Goal: Information Seeking & Learning: Find specific fact

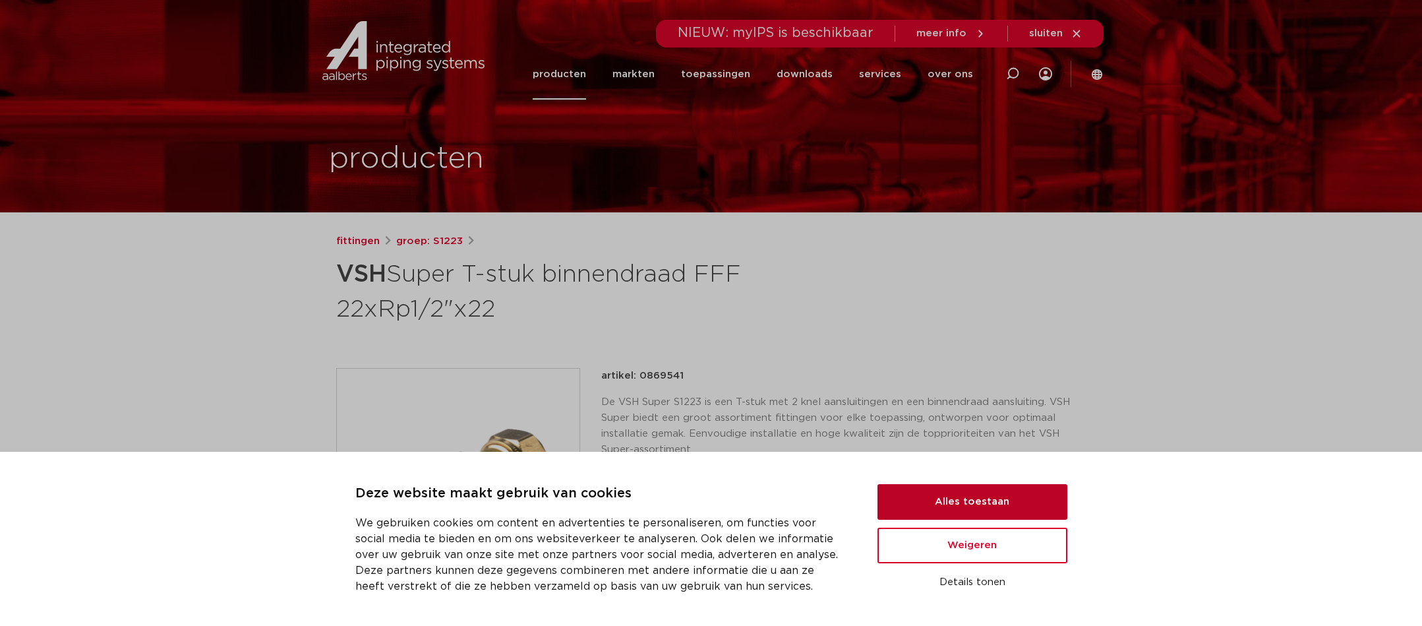
click at [988, 502] on button "Alles toestaan" at bounding box center [973, 502] width 190 height 36
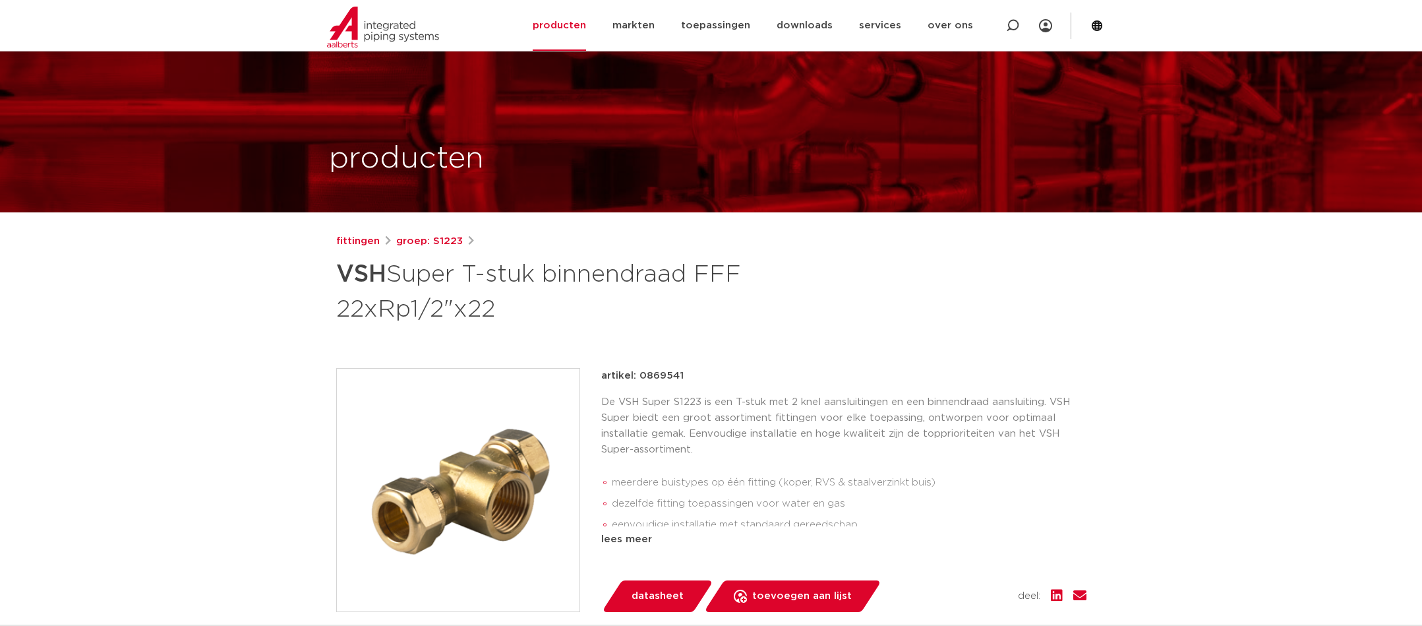
scroll to position [132, 0]
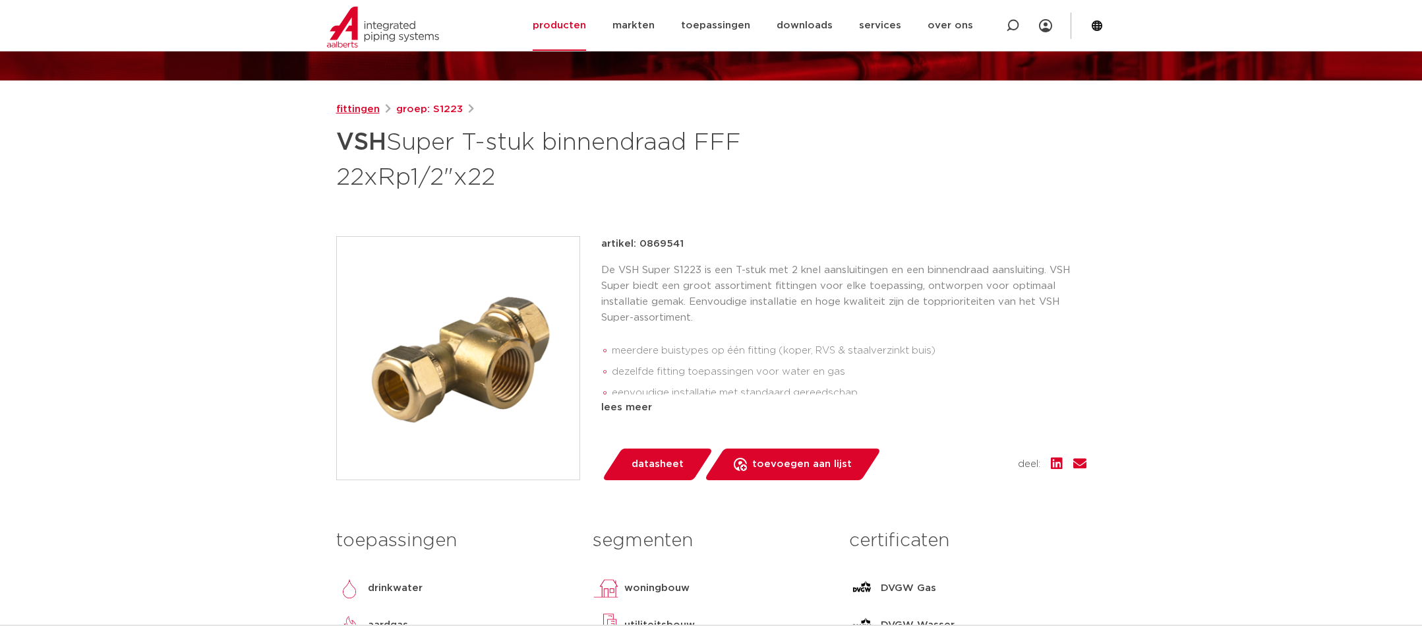
click at [347, 106] on link "fittingen" at bounding box center [358, 110] width 44 height 16
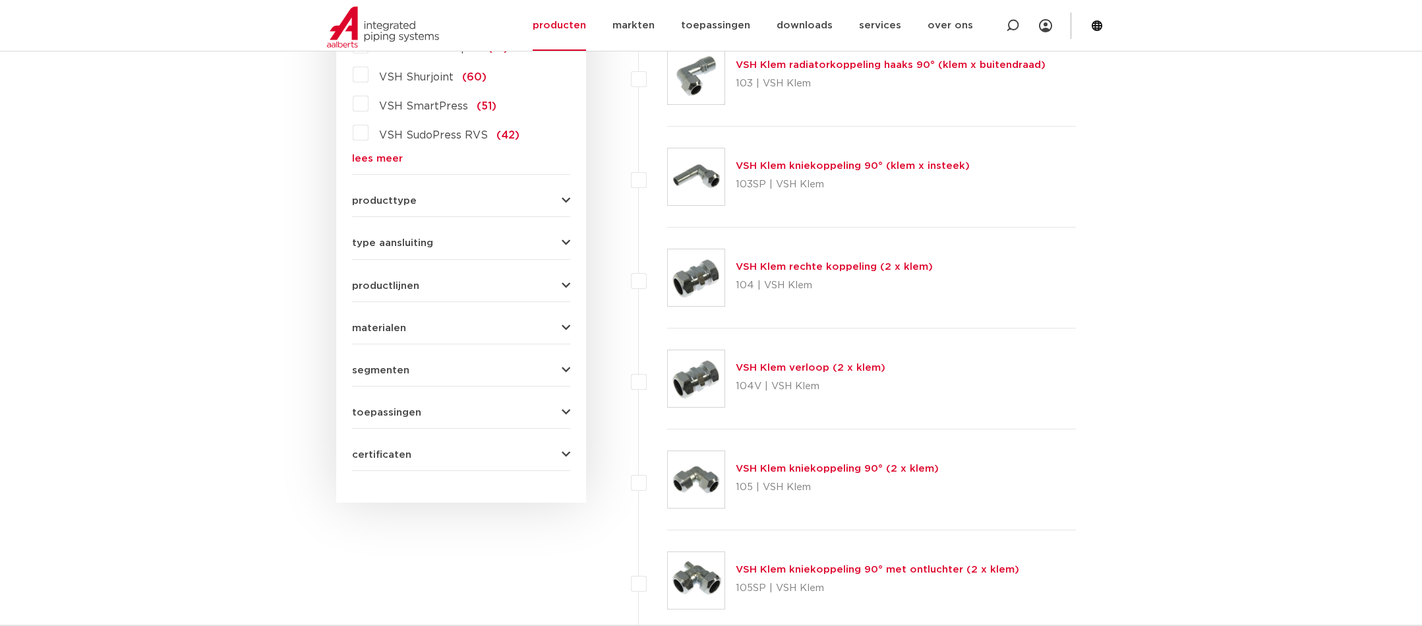
scroll to position [396, 0]
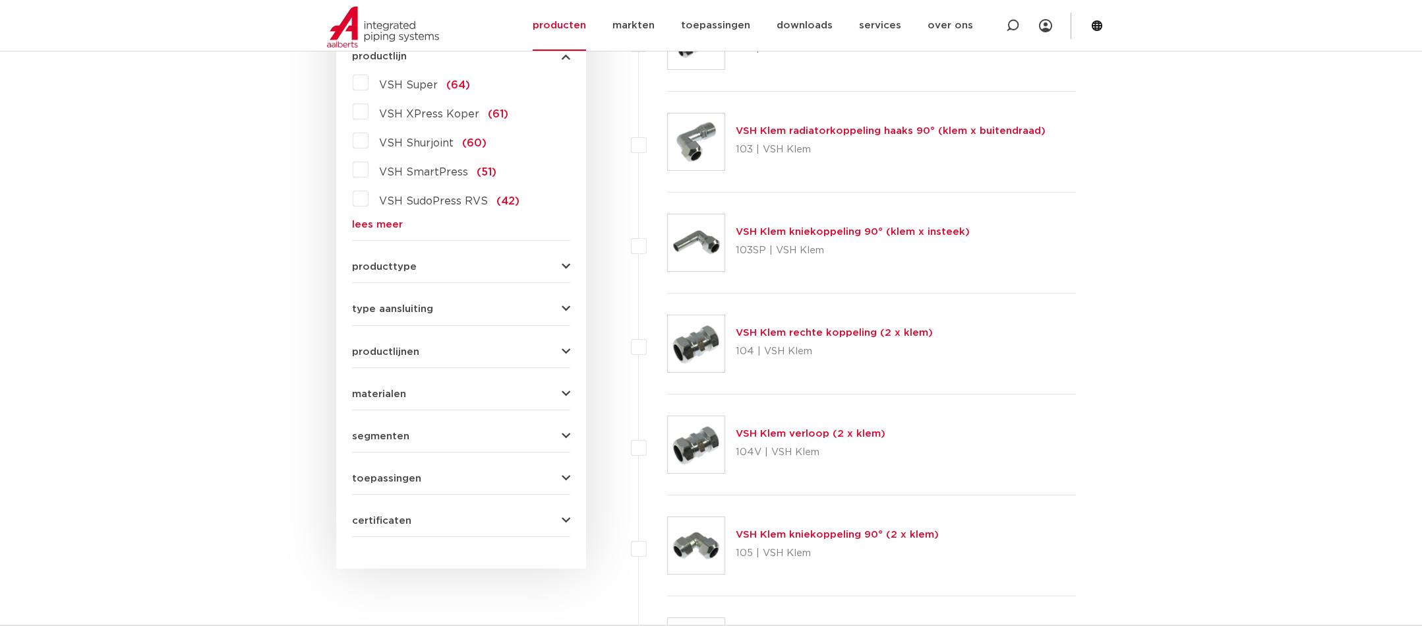
click at [376, 256] on div "producttype demontabel (179) meerdelig (62) accessoires (fittings) (49) voordee…" at bounding box center [461, 261] width 218 height 20
click at [378, 263] on span "producttype" at bounding box center [384, 267] width 65 height 10
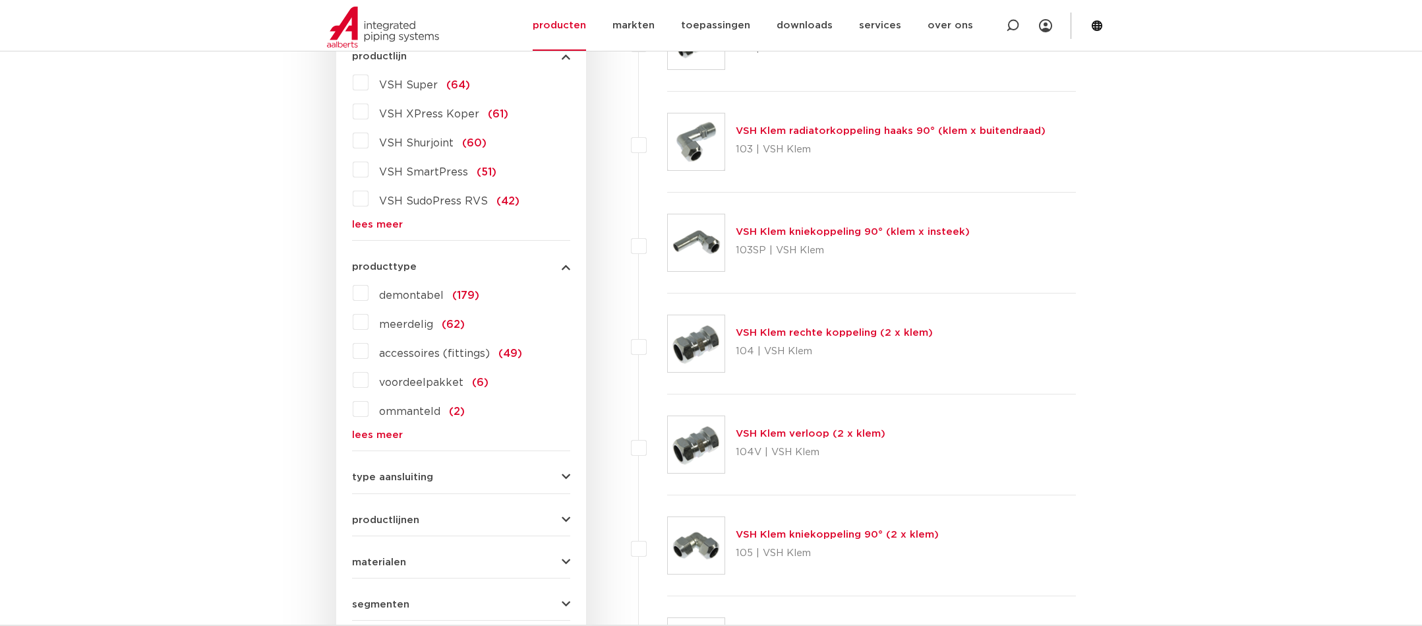
scroll to position [462, 0]
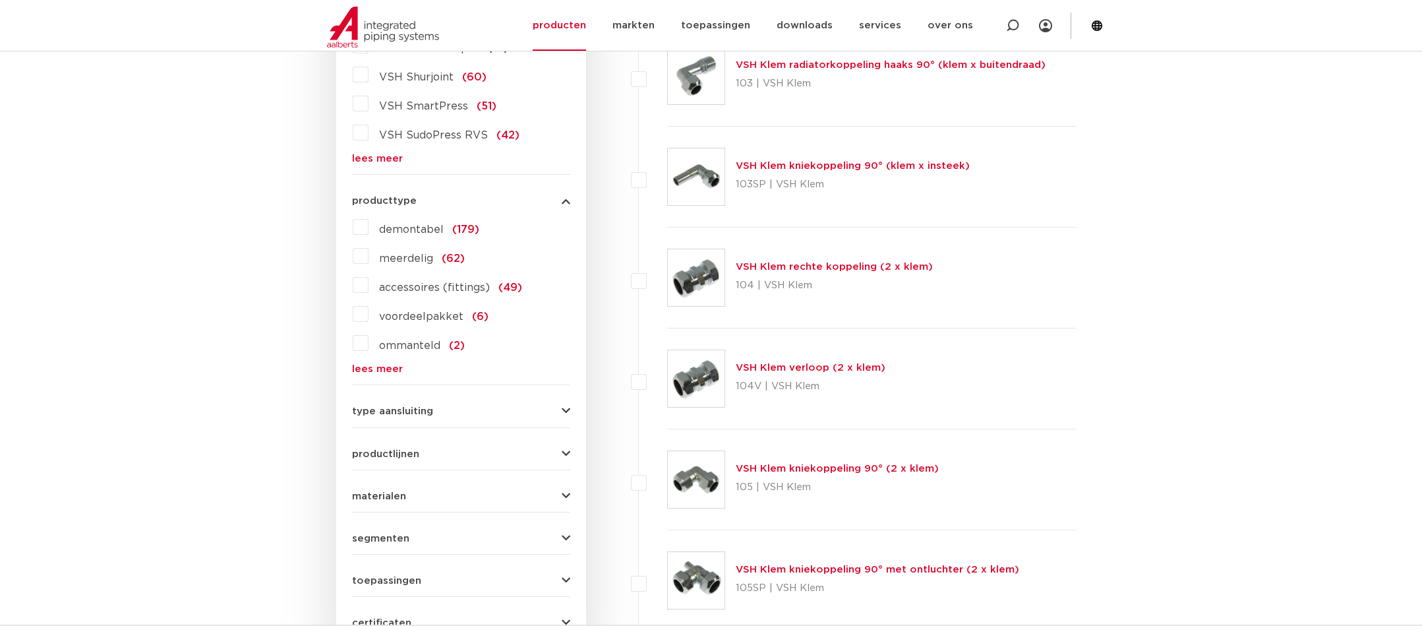
click at [429, 402] on div "type aansluiting press (498) buiseind (137) Rp - binnendraad cilindrisch (BSPT)…" at bounding box center [461, 406] width 218 height 20
click at [429, 413] on span "type aansluiting" at bounding box center [392, 411] width 81 height 10
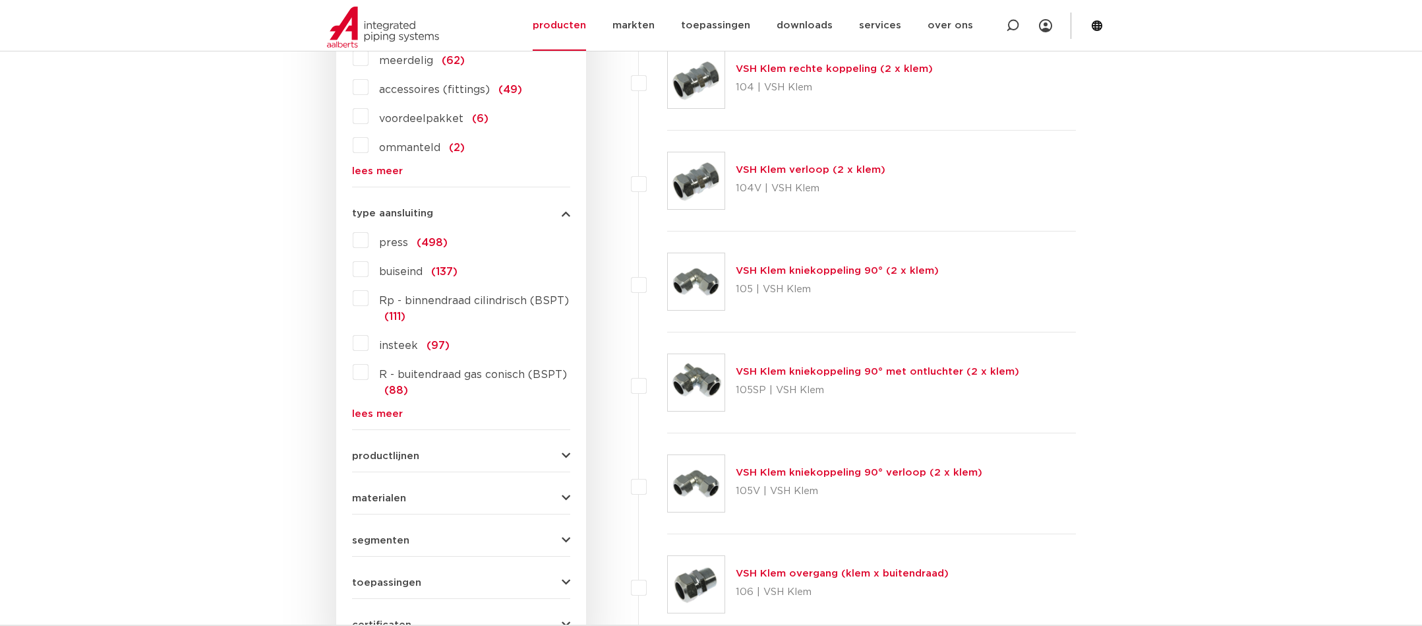
scroll to position [857, 0]
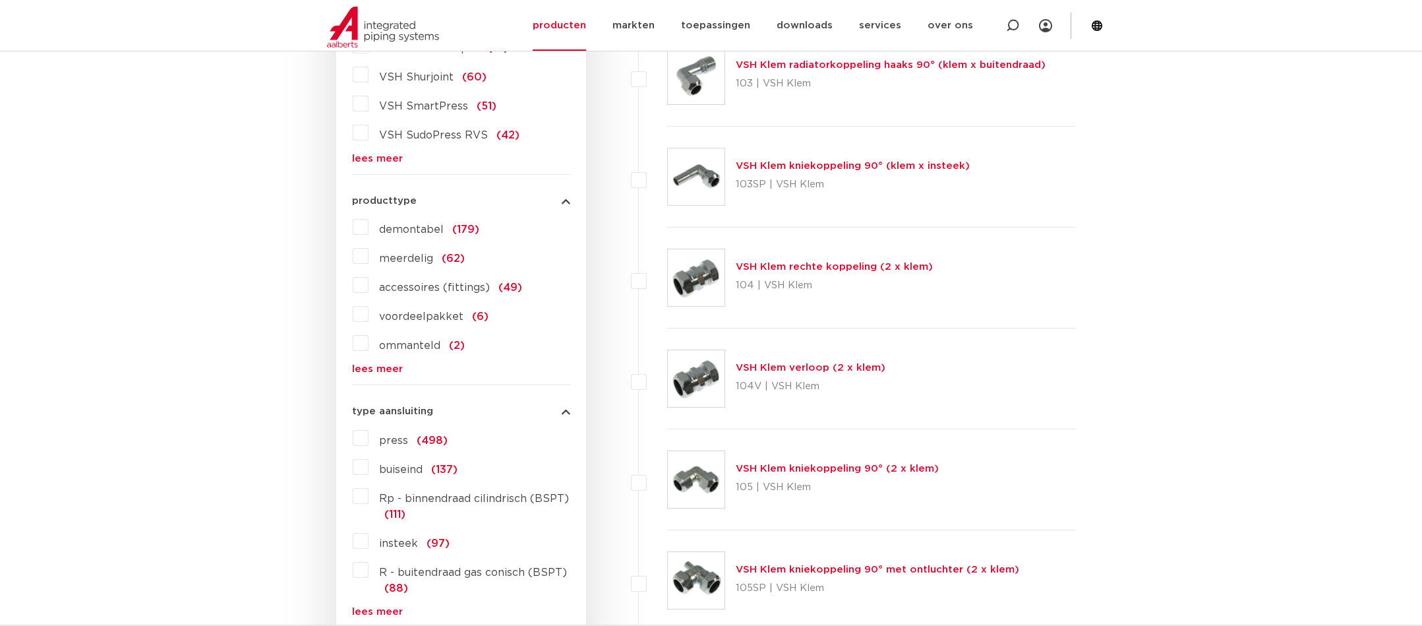
scroll to position [0, 0]
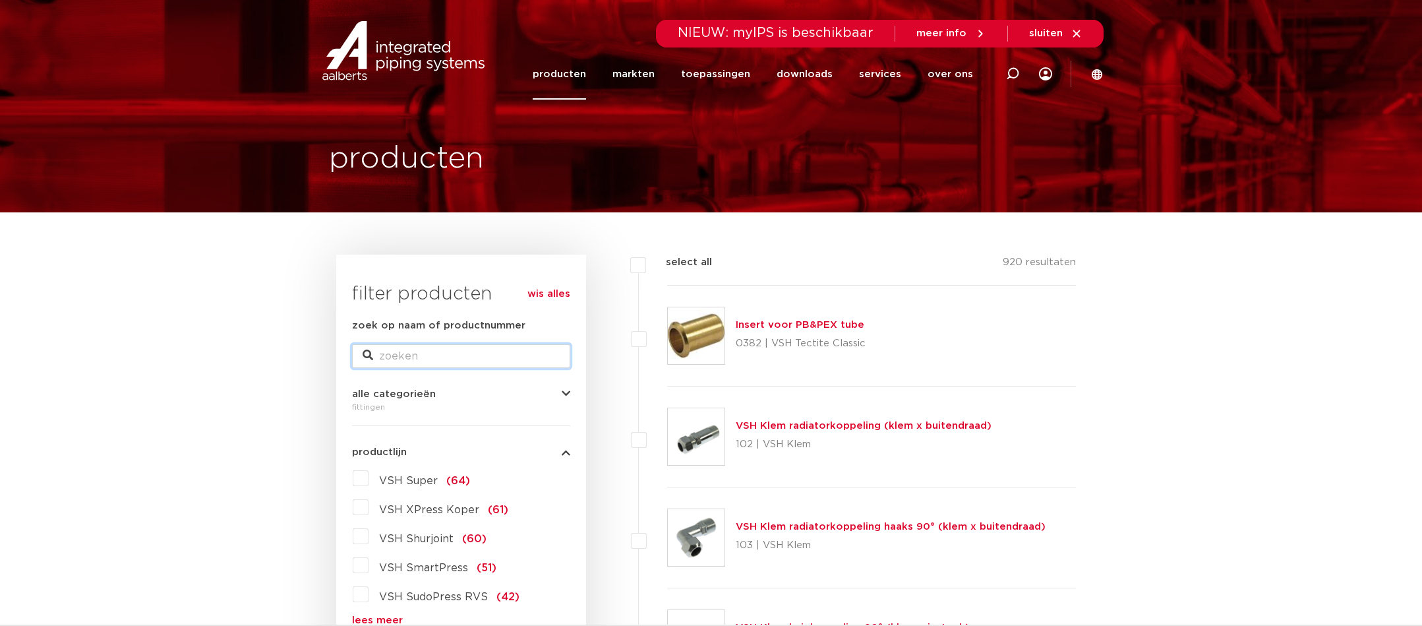
click at [400, 356] on input "zoek op naam of productnummer" at bounding box center [461, 356] width 218 height 24
click at [580, 75] on link "producten" at bounding box center [559, 74] width 53 height 51
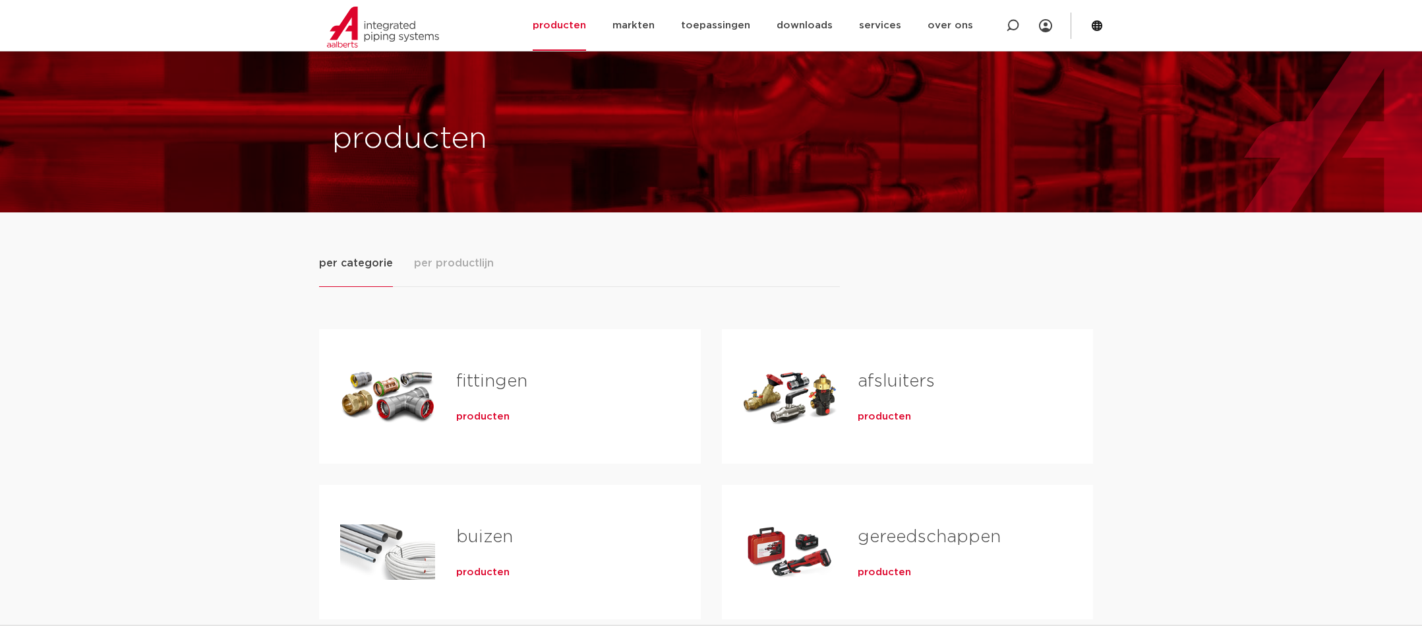
scroll to position [132, 0]
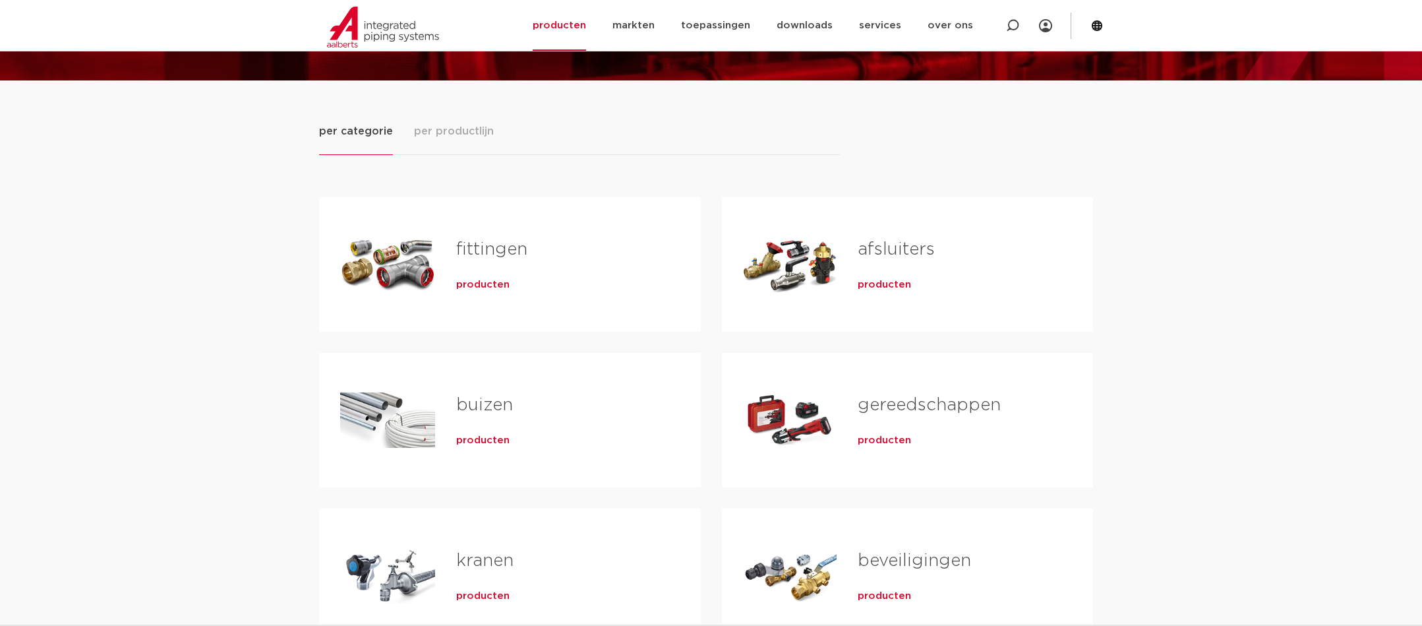
click at [509, 267] on h2 "fittingen" at bounding box center [557, 252] width 202 height 30
click at [483, 276] on div "producten" at bounding box center [557, 282] width 202 height 18
click at [491, 285] on span "producten" at bounding box center [482, 284] width 53 height 13
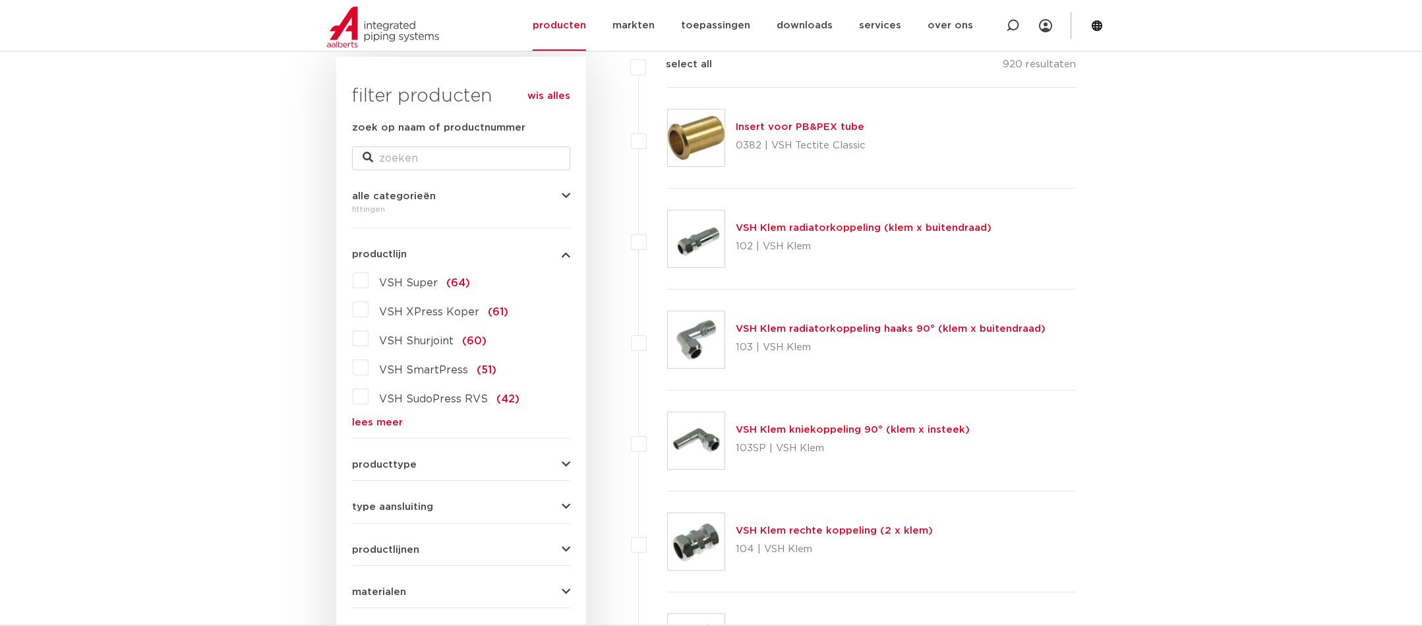
scroll to position [330, 0]
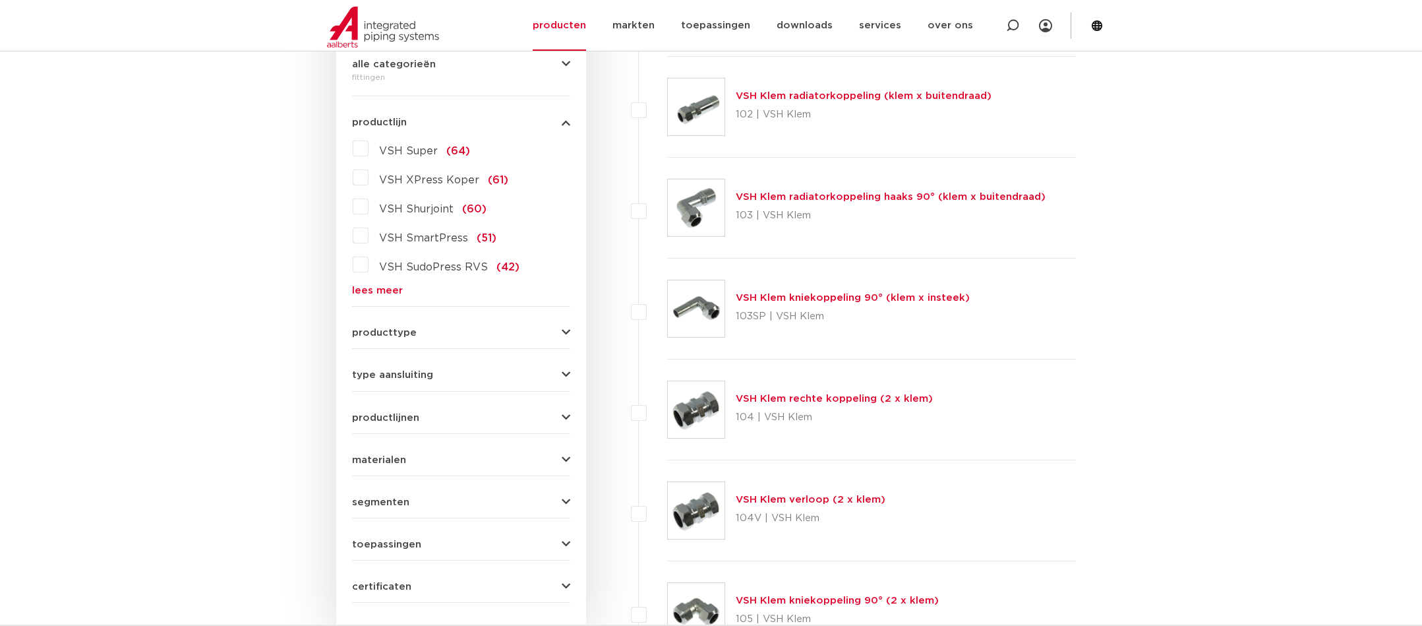
click at [369, 151] on label "VSH Super (64)" at bounding box center [420, 148] width 102 height 21
click at [0, 0] on input "VSH Super (64)" at bounding box center [0, 0] width 0 height 0
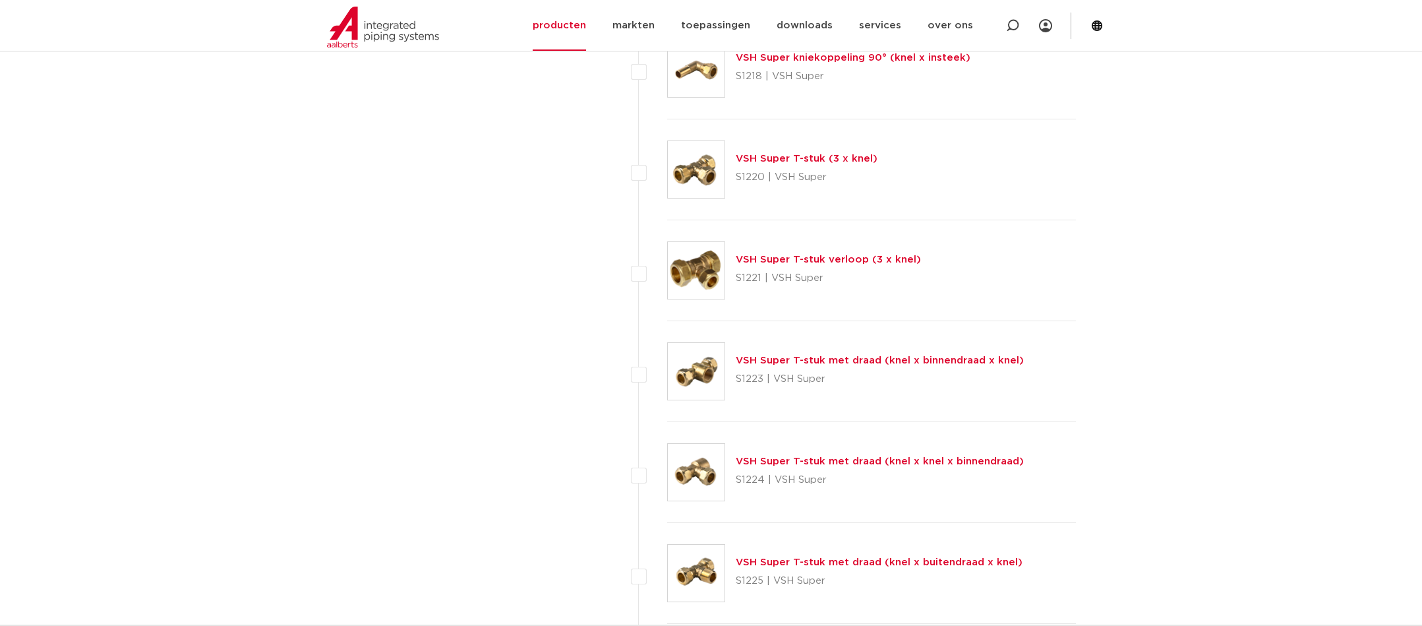
scroll to position [1846, 0]
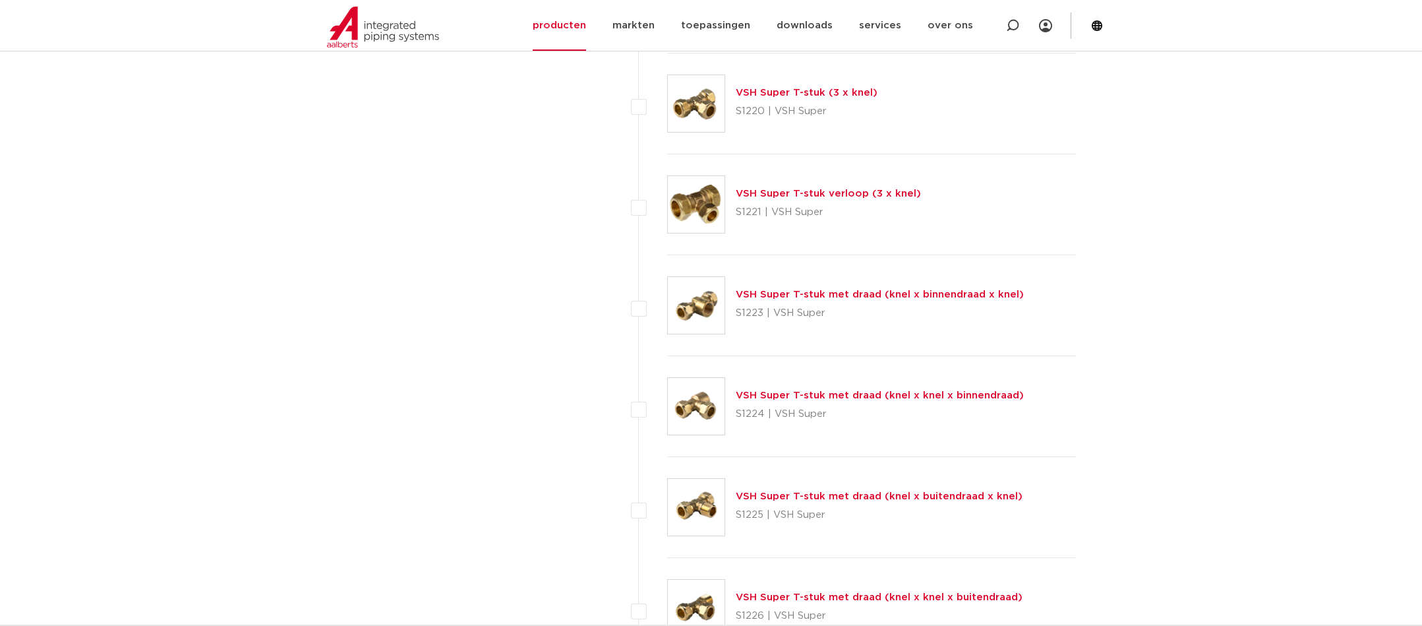
click at [814, 396] on link "VSH Super T-stuk met draad (knel x knel x binnendraad)" at bounding box center [880, 395] width 288 height 10
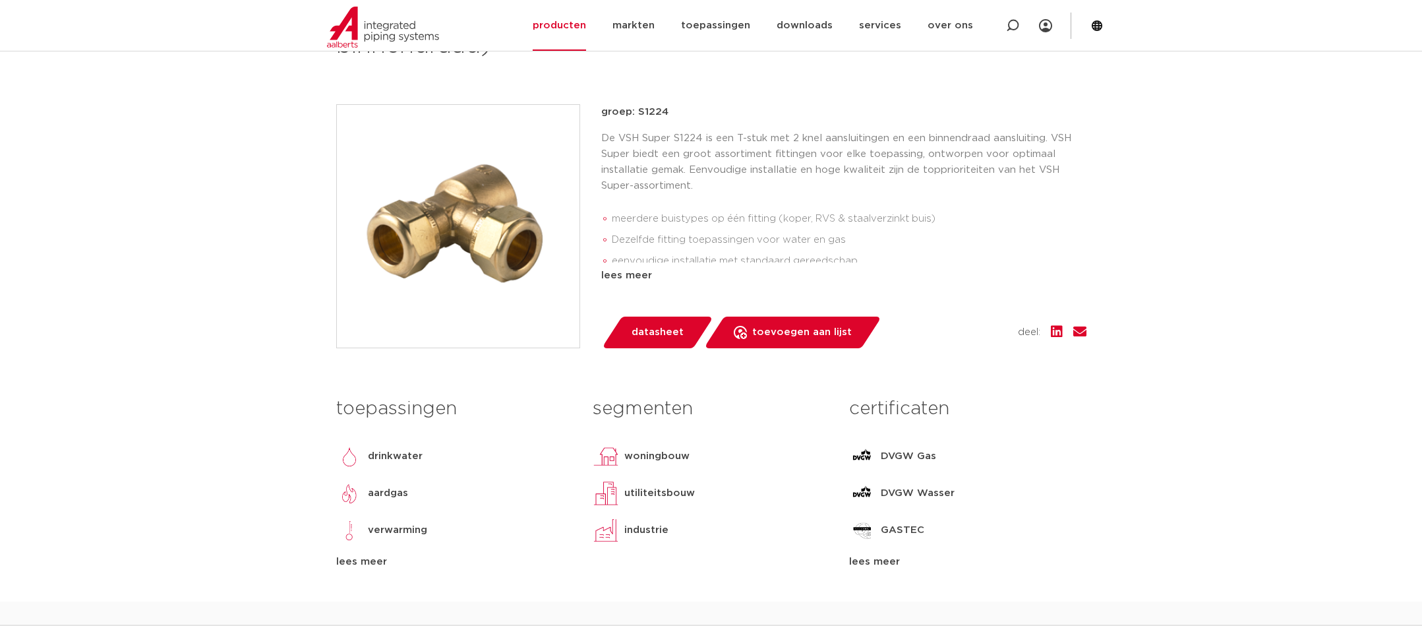
scroll to position [330, 0]
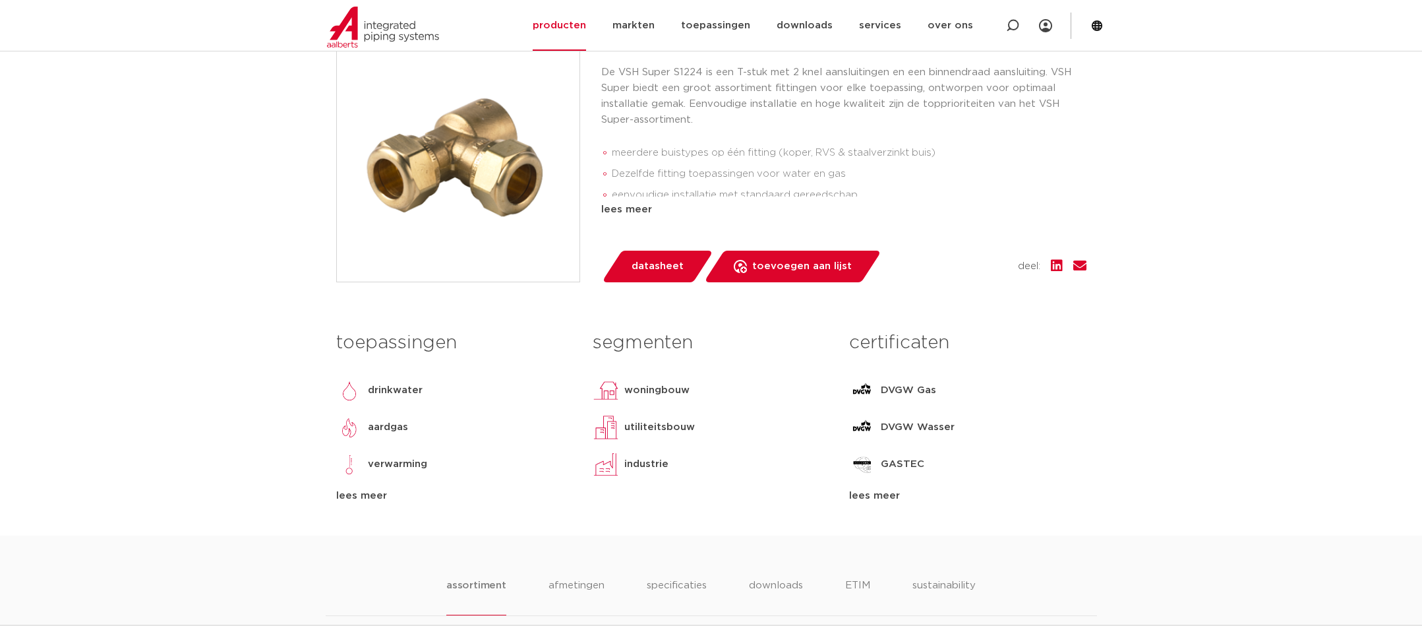
click at [647, 265] on span "datasheet" at bounding box center [658, 266] width 52 height 21
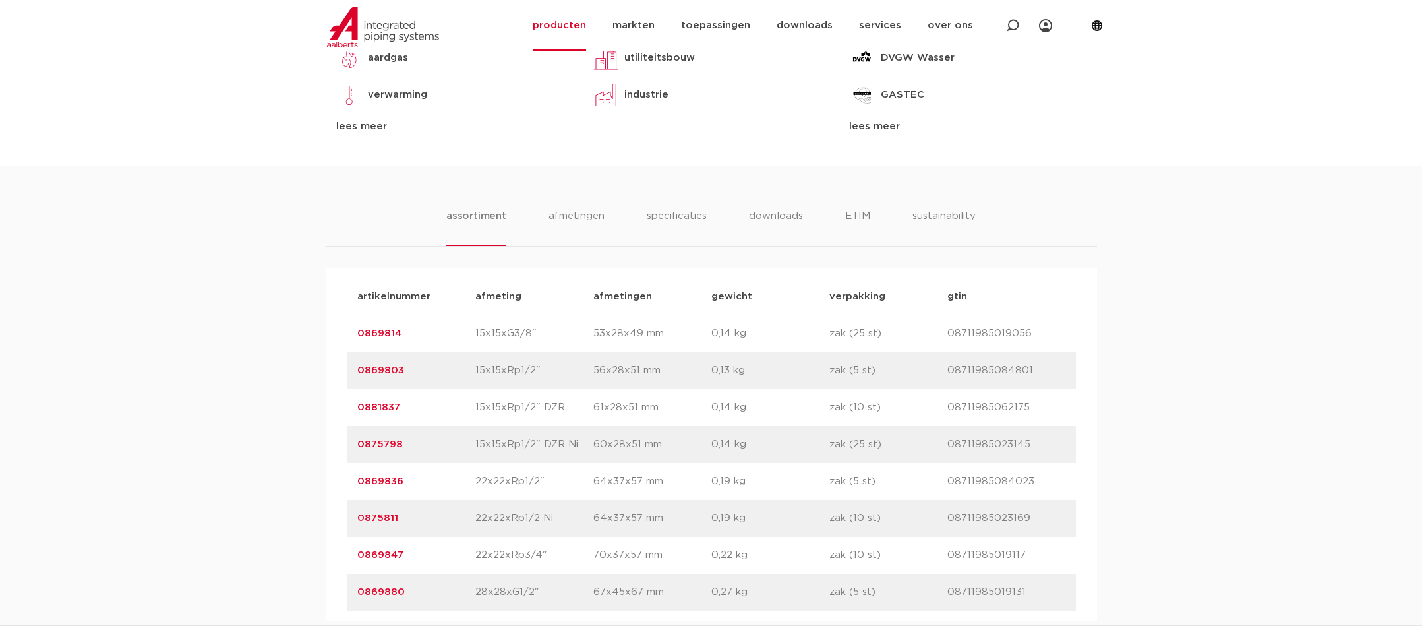
scroll to position [752, 0]
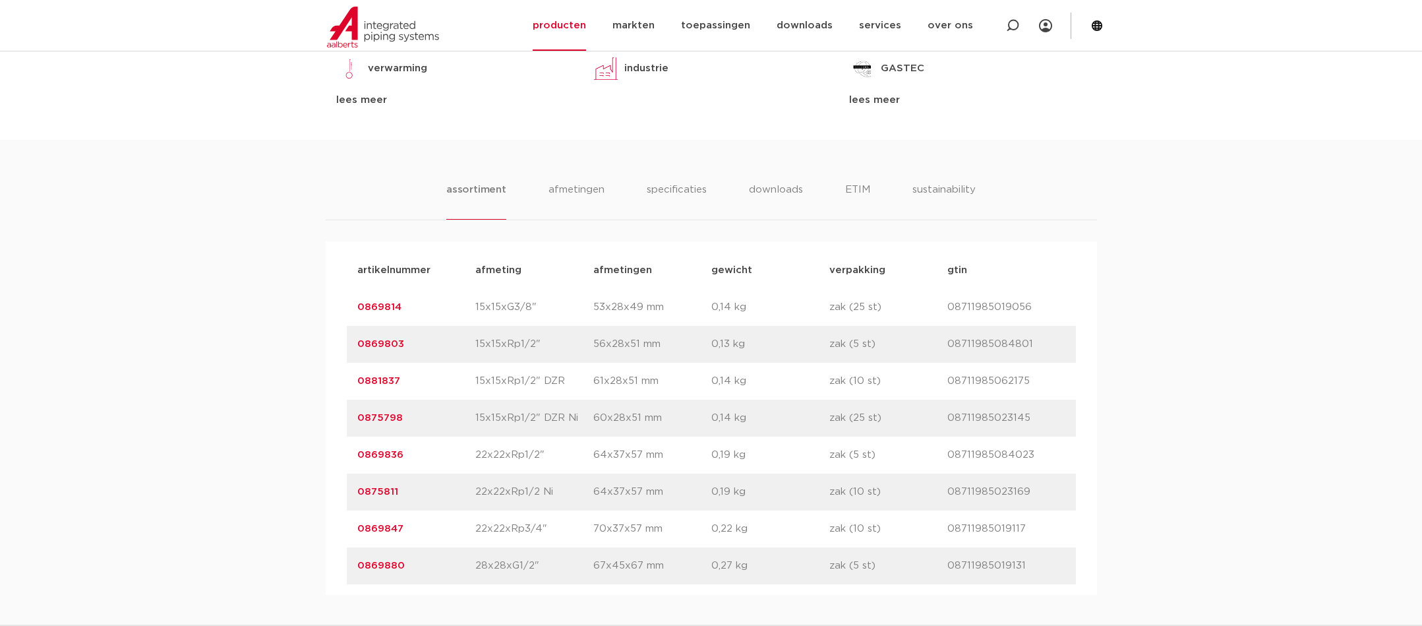
click at [961, 343] on p "08711985084801" at bounding box center [1006, 344] width 118 height 16
copy p "08711985084801"
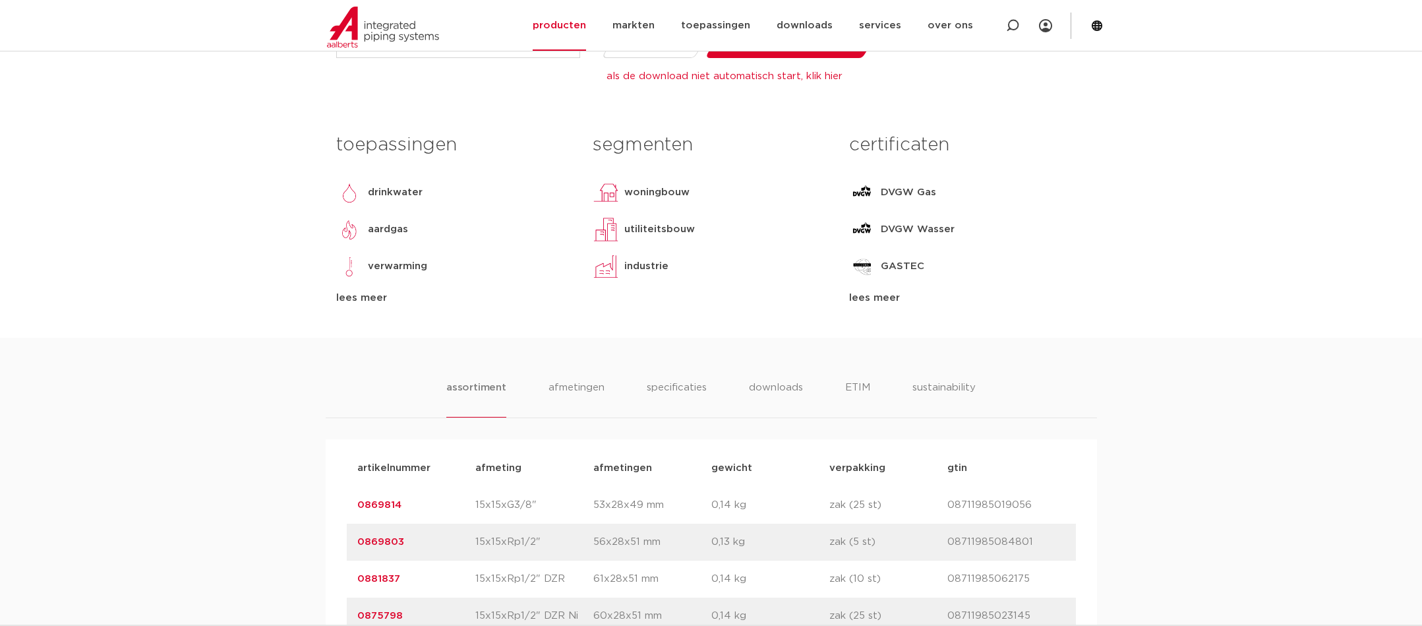
scroll to position [686, 0]
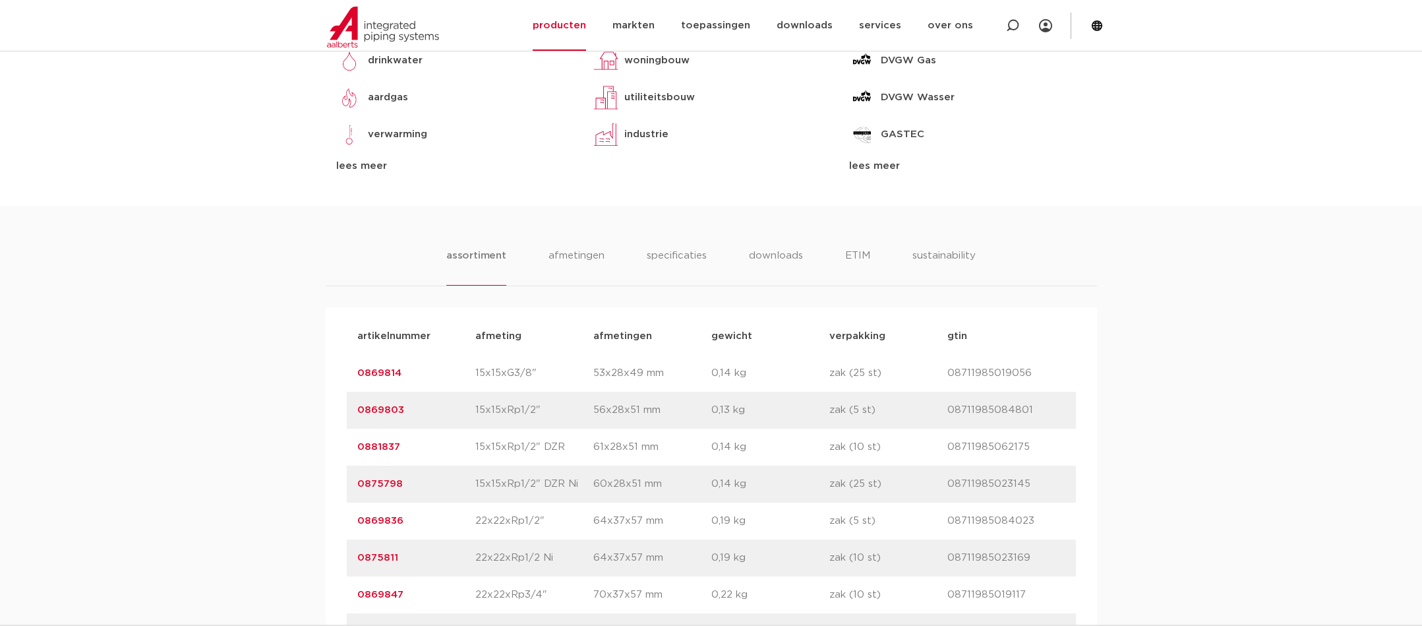
drag, startPoint x: 345, startPoint y: 411, endPoint x: 326, endPoint y: 413, distance: 19.2
click at [326, 413] on div "artikelnummer afmeting [GEOGRAPHIC_DATA] gewicht verpakking gtin artikelnummer …" at bounding box center [711, 483] width 771 height 353
drag, startPoint x: 326, startPoint y: 413, endPoint x: 375, endPoint y: 409, distance: 48.9
copy link "0869803"
